Goal: Find specific page/section

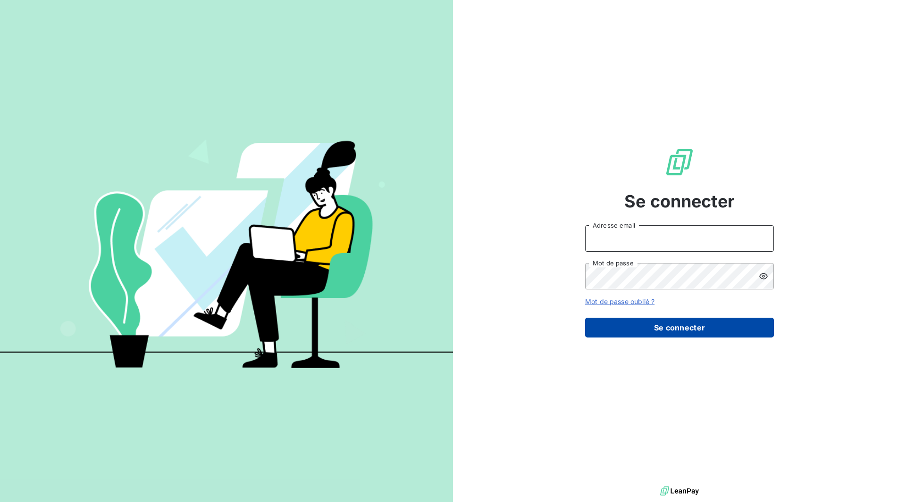
type input "[EMAIL_ADDRESS][DOMAIN_NAME]"
click at [650, 329] on button "Se connecter" at bounding box center [679, 328] width 189 height 20
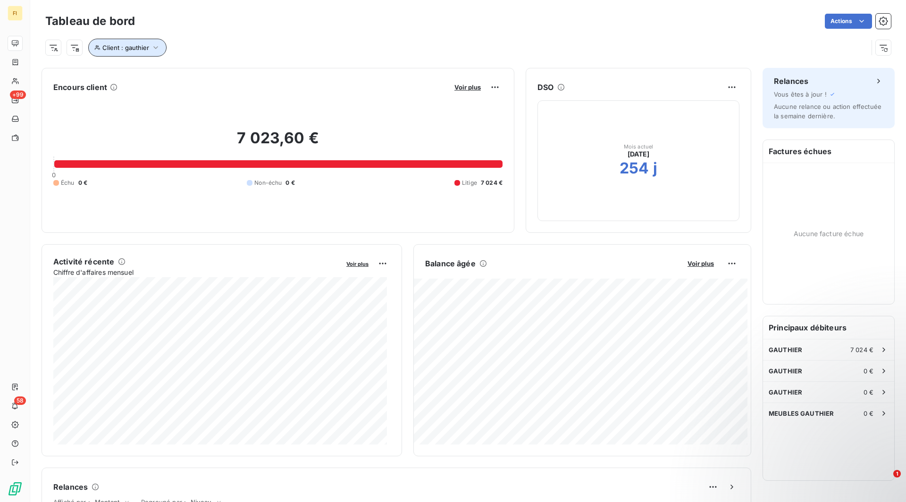
click at [155, 47] on icon "button" at bounding box center [155, 47] width 9 height 9
drag, startPoint x: 292, startPoint y: 75, endPoint x: 211, endPoint y: 66, distance: 81.8
click at [211, 66] on div "Client Contient like gauthier" at bounding box center [223, 72] width 259 height 20
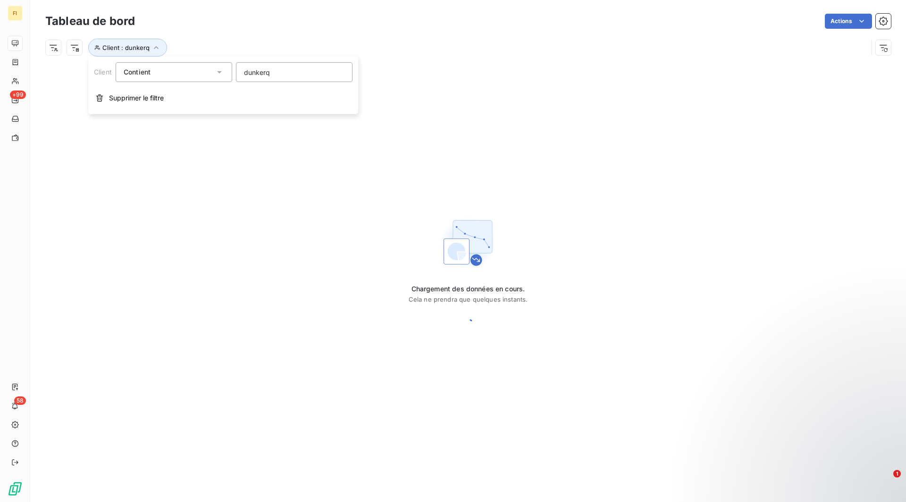
type input "dunkerqu"
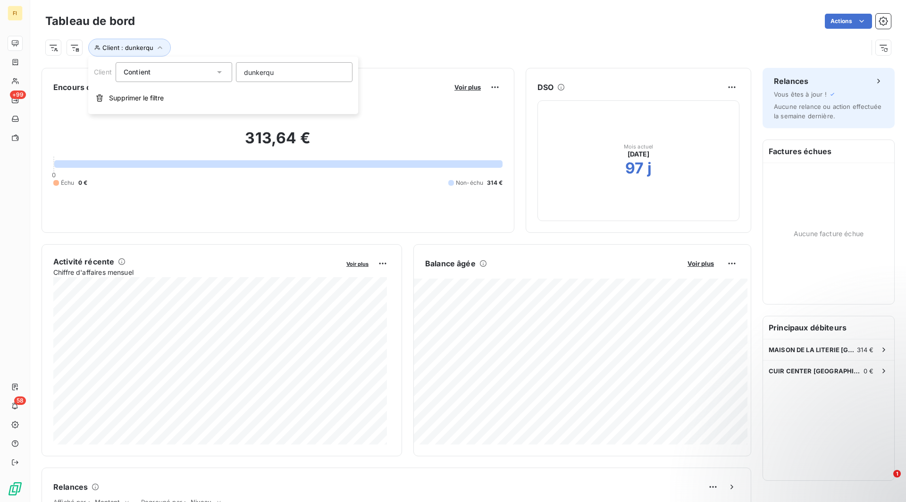
click at [249, 33] on div "Client : dunkerqu" at bounding box center [467, 43] width 845 height 25
click at [817, 371] on span "CUIR CENTER [GEOGRAPHIC_DATA]" at bounding box center [816, 372] width 95 height 8
click at [162, 45] on icon "button" at bounding box center [159, 47] width 9 height 9
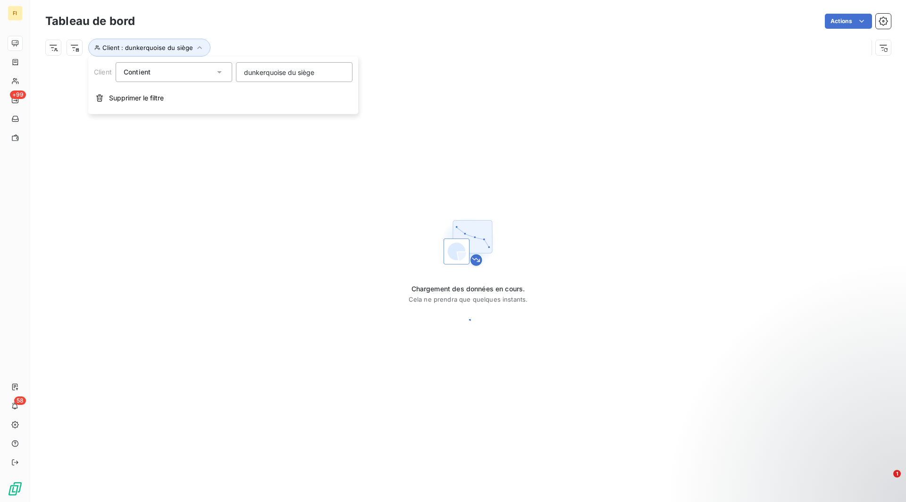
type input "dunkerquoise du siège"
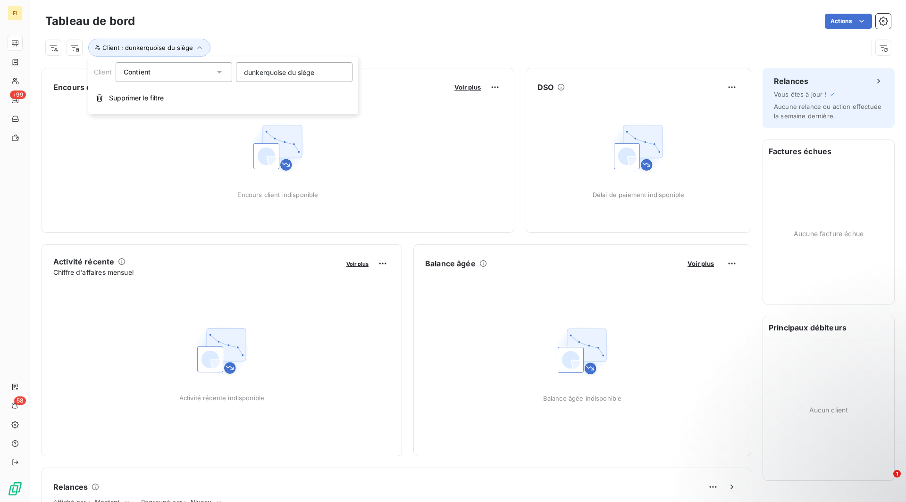
click at [313, 40] on div "Client : dunkerquoise du siège" at bounding box center [456, 48] width 822 height 18
